Goal: Contribute content

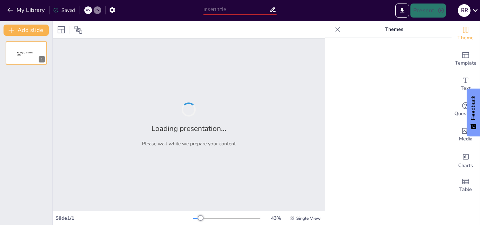
type input "Evolución del Computador: Principales [PERSON_NAME] y Su Impacto"
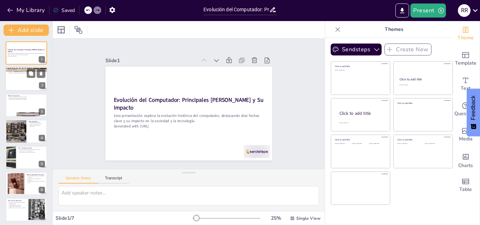
click at [27, 83] on div at bounding box center [26, 79] width 42 height 24
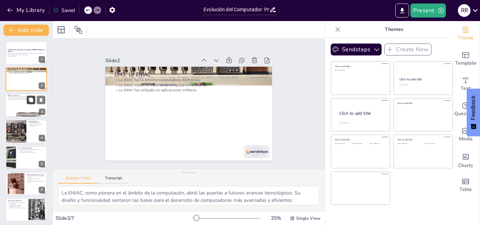
click at [28, 98] on icon at bounding box center [30, 99] width 5 height 5
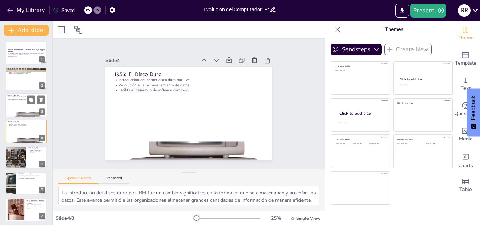
scroll to position [1, 0]
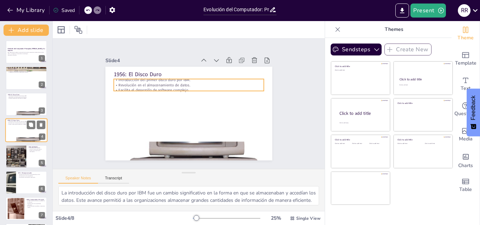
click at [26, 123] on p "Revolución en el almacenamiento de datos." at bounding box center [26, 123] width 38 height 1
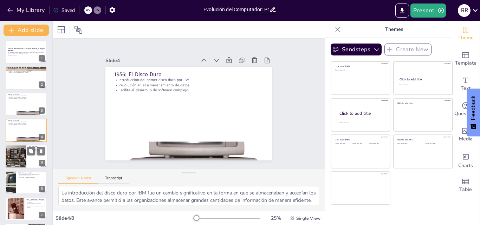
click at [23, 156] on div at bounding box center [15, 157] width 41 height 24
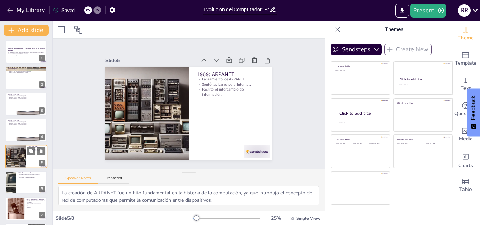
scroll to position [27, 0]
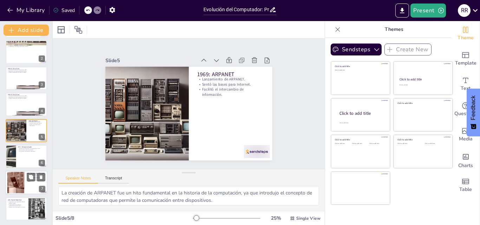
click at [21, 176] on div at bounding box center [15, 182] width 43 height 21
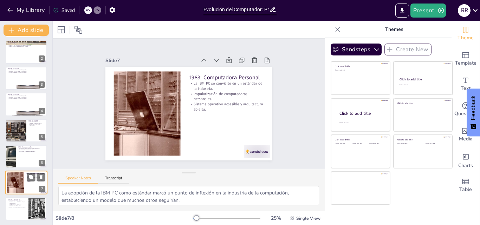
scroll to position [28, 0]
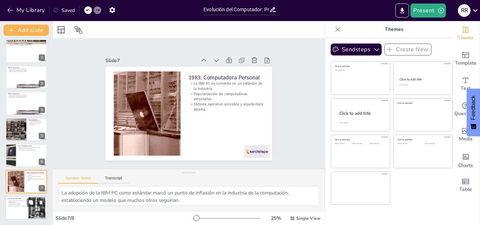
click at [19, 196] on div "1991: World Wide Web Presentación de la World Wide Web por [PERSON_NAME]. Trans…" at bounding box center [26, 208] width 42 height 24
type textarea "La introducción de la World Wide Web fue un hito decisivo que cambió la forma e…"
